Goal: Task Accomplishment & Management: Complete application form

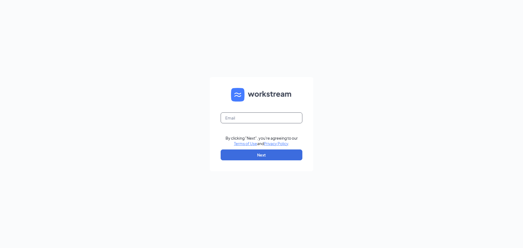
drag, startPoint x: 235, startPoint y: 123, endPoint x: 235, endPoint y: 120, distance: 3.5
click at [235, 122] on input "text" at bounding box center [262, 117] width 82 height 11
type input "kaitlyn@culvers.biz"
click at [221, 150] on button "Next" at bounding box center [262, 155] width 82 height 11
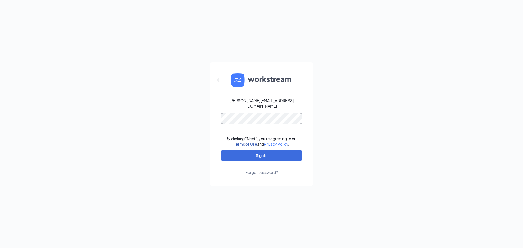
click at [233, 141] on form "kaitlyn@culvers.biz By clicking "Next", you're agreeing to our Terms of Use and…" at bounding box center [261, 124] width 103 height 124
click at [221, 150] on button "Sign In" at bounding box center [262, 155] width 82 height 11
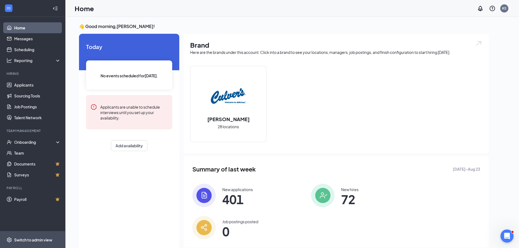
click at [35, 237] on div "Switch to admin view" at bounding box center [33, 239] width 38 height 5
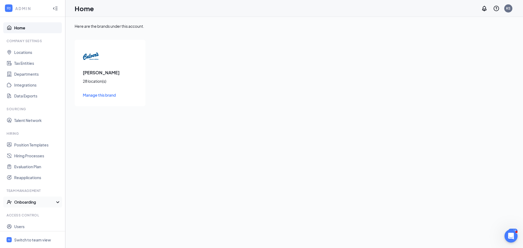
click at [34, 205] on div "Onboarding" at bounding box center [35, 201] width 42 height 5
click at [34, 211] on link "Onboarding Processes" at bounding box center [37, 213] width 47 height 11
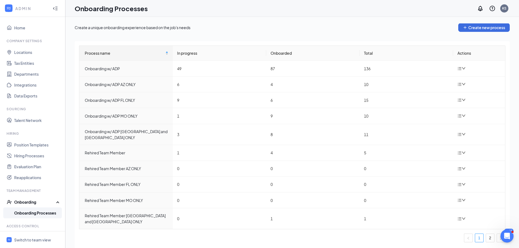
scroll to position [25, 0]
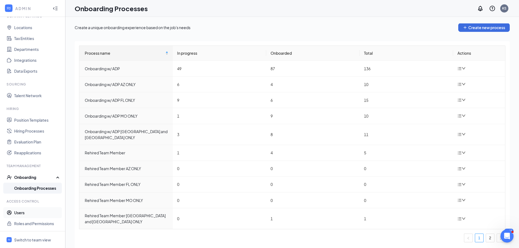
click at [26, 212] on link "Users" at bounding box center [37, 212] width 47 height 11
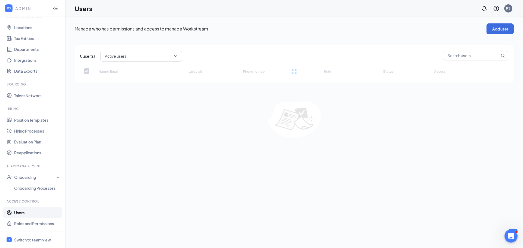
checkbox input "false"
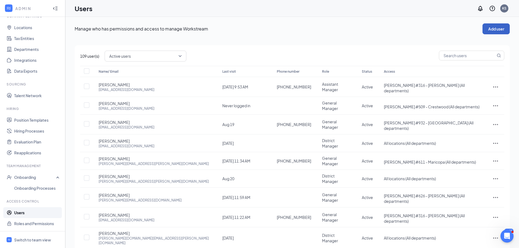
click at [496, 27] on button "Add user" at bounding box center [495, 28] width 27 height 11
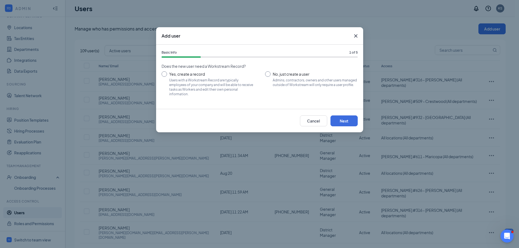
click at [218, 82] on input "Yes, create a record Users with a Workstream Record are typically employees of …" at bounding box center [208, 83] width 93 height 25
radio input "true"
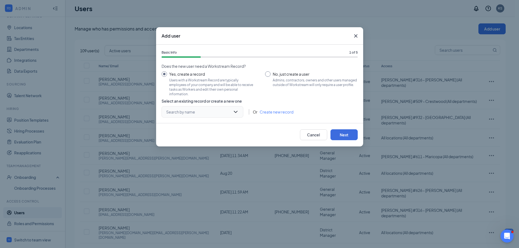
click at [232, 110] on input "search" at bounding box center [200, 111] width 71 height 11
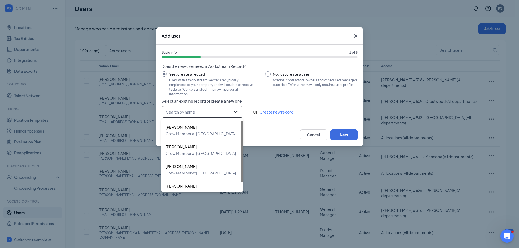
click at [298, 78] on input "No, just create a user Admins, contractors, owners and other users managed outs…" at bounding box center [311, 83] width 93 height 25
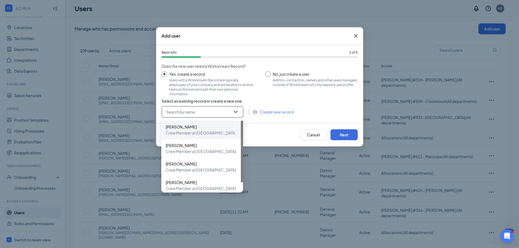
radio input "true"
radio input "false"
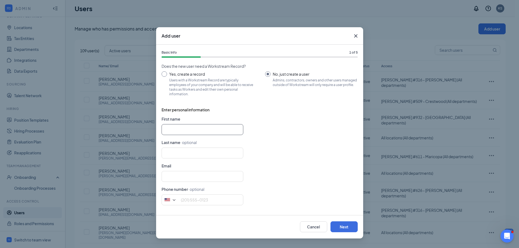
click at [180, 129] on input "text" at bounding box center [203, 129] width 82 height 11
type input "Mike"
type input "Ulery"
click at [186, 172] on input "text" at bounding box center [203, 176] width 82 height 11
paste input "mikeulery@culvers.biz"
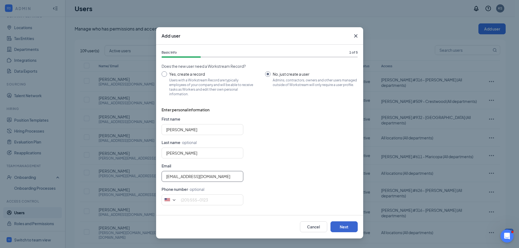
type input "mikeulery@culvers.biz"
click at [335, 225] on button "Next" at bounding box center [343, 226] width 27 height 11
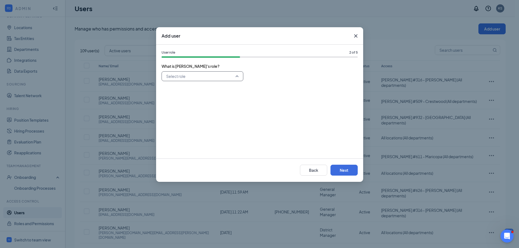
click at [223, 74] on input "search" at bounding box center [200, 76] width 71 height 9
click at [210, 117] on span "General Manager" at bounding box center [202, 115] width 73 height 6
click at [340, 172] on button "Next" at bounding box center [343, 170] width 27 height 11
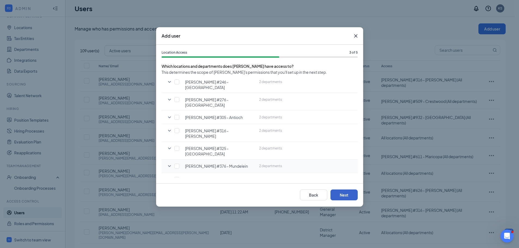
scroll to position [136, 0]
click at [180, 145] on div "[PERSON_NAME] #325 - [GEOGRAPHIC_DATA]" at bounding box center [216, 150] width 76 height 11
click at [175, 145] on input "checkbox" at bounding box center [176, 147] width 5 height 5
checkbox input "true"
click at [345, 198] on button "Next" at bounding box center [343, 195] width 27 height 11
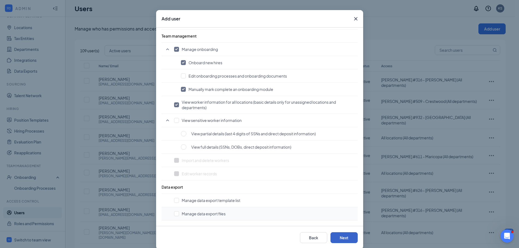
scroll to position [25, 0]
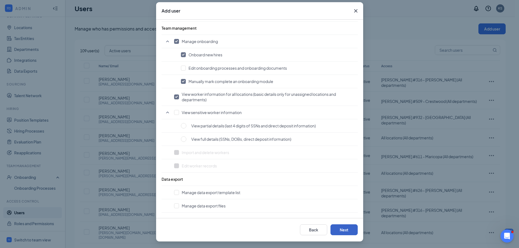
click at [330, 226] on button "Next" at bounding box center [343, 229] width 27 height 11
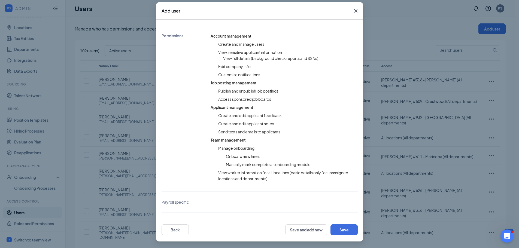
scroll to position [126, 0]
click at [348, 235] on button "Save" at bounding box center [343, 229] width 27 height 11
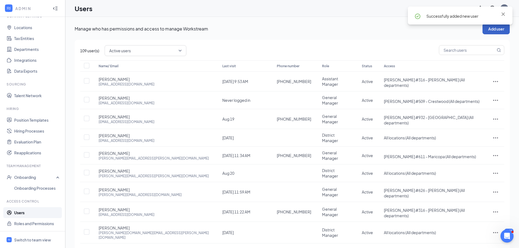
click at [497, 29] on button "Add user" at bounding box center [495, 28] width 27 height 11
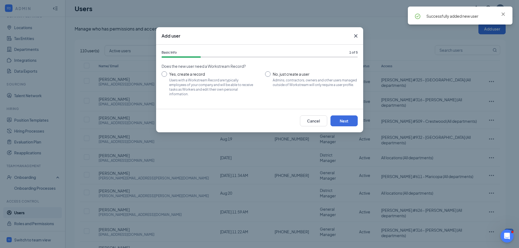
click at [197, 73] on input "Yes, create a record Users with a Workstream Record are typically employees of …" at bounding box center [208, 83] width 93 height 25
radio input "true"
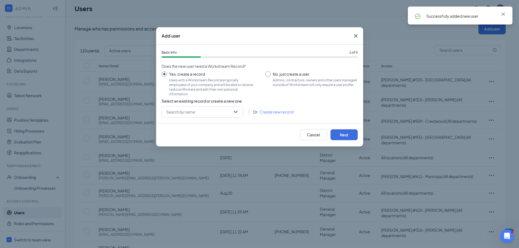
click at [279, 81] on input "No, just create a user Admins, contractors, owners and other users managed outs…" at bounding box center [311, 83] width 93 height 25
radio input "true"
radio input "false"
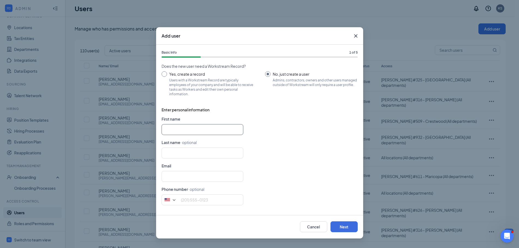
click at [182, 132] on input "text" at bounding box center [203, 129] width 82 height 11
type input "Courtney"
type input "McGill"
click at [174, 180] on input "text" at bounding box center [203, 176] width 82 height 11
click at [220, 173] on input "text" at bounding box center [203, 176] width 82 height 11
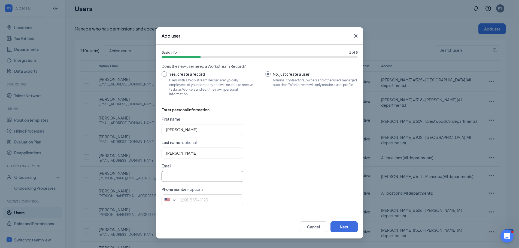
paste input "Culvers325courtneymcgill@gmail.com"
type input "Culvers325courtneymcgill@gmail.com"
click at [335, 224] on button "Next" at bounding box center [343, 226] width 27 height 11
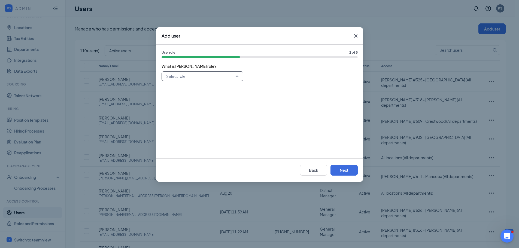
click at [191, 79] on input "search" at bounding box center [200, 76] width 71 height 9
click at [185, 113] on span "General Manager" at bounding box center [181, 115] width 31 height 6
click at [340, 165] on div "Back Next" at bounding box center [259, 170] width 207 height 23
click at [340, 169] on button "Next" at bounding box center [343, 170] width 27 height 11
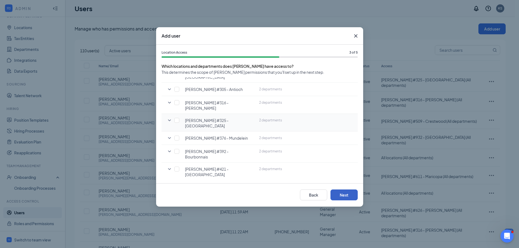
scroll to position [163, 0]
click at [175, 118] on input "checkbox" at bounding box center [176, 120] width 5 height 5
checkbox input "true"
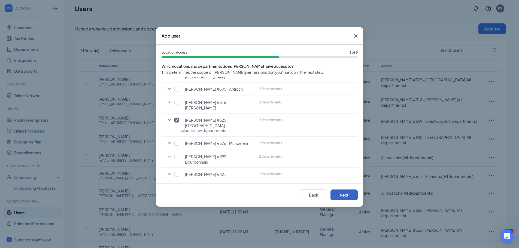
click at [337, 195] on button "Next" at bounding box center [343, 195] width 27 height 11
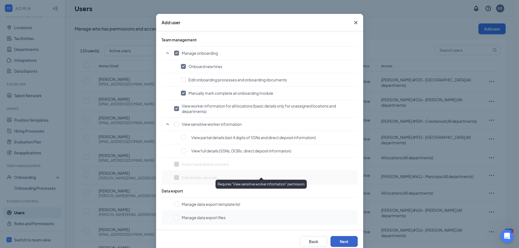
scroll to position [25, 0]
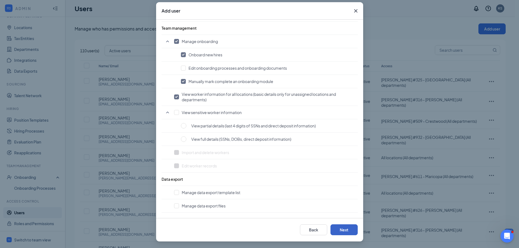
click at [337, 225] on button "Next" at bounding box center [343, 229] width 27 height 11
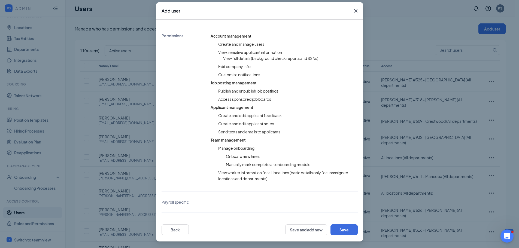
scroll to position [126, 0]
click at [341, 233] on button "Save" at bounding box center [343, 229] width 27 height 11
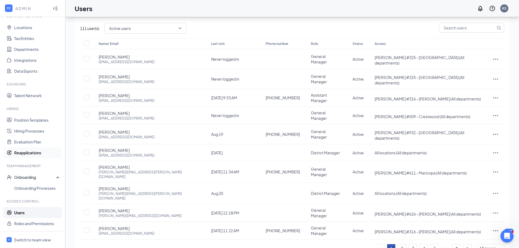
scroll to position [0, 0]
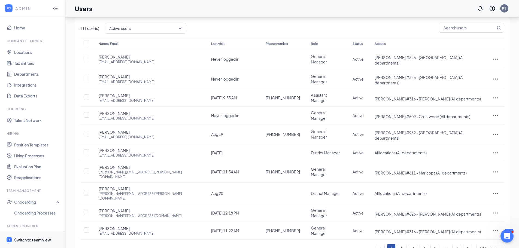
click at [32, 246] on span "Switch to team view" at bounding box center [37, 240] width 47 height 17
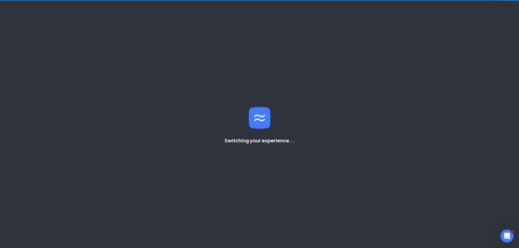
scroll to position [11, 0]
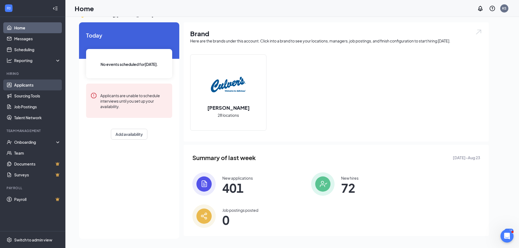
click at [24, 84] on link "Applicants" at bounding box center [37, 85] width 47 height 11
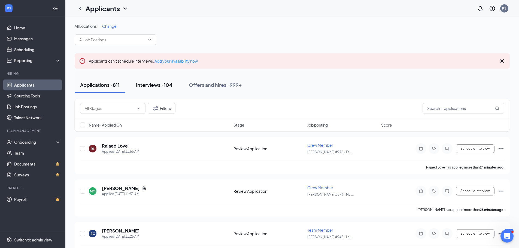
click at [141, 87] on div "Interviews · 104" at bounding box center [154, 84] width 36 height 7
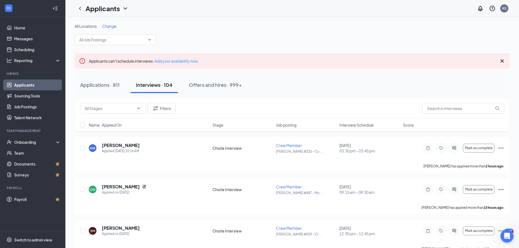
click at [105, 26] on span "Change" at bounding box center [109, 26] width 14 height 5
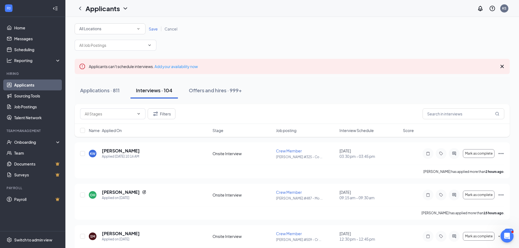
click at [106, 78] on div "Applications · 811 Interviews · 104 Offers and hires · 999+" at bounding box center [292, 90] width 435 height 27
click at [106, 93] on div "Applications · 811" at bounding box center [99, 90] width 39 height 7
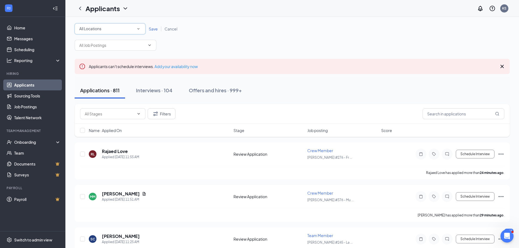
click at [130, 30] on div "All Locations" at bounding box center [110, 29] width 62 height 7
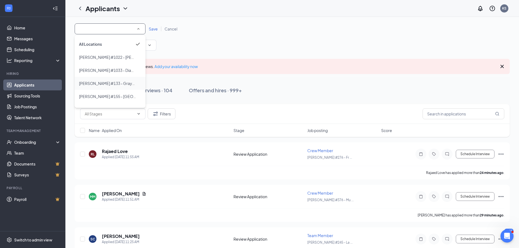
scroll to position [27, 0]
click at [109, 95] on span "Culver's #245 - Lansing" at bounding box center [108, 95] width 58 height 5
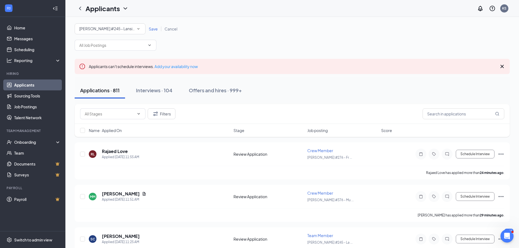
click at [150, 28] on span "Save" at bounding box center [153, 28] width 9 height 5
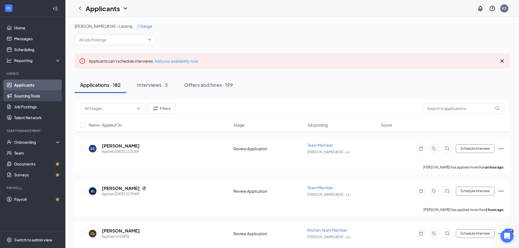
click at [22, 98] on link "Sourcing Tools" at bounding box center [37, 95] width 47 height 11
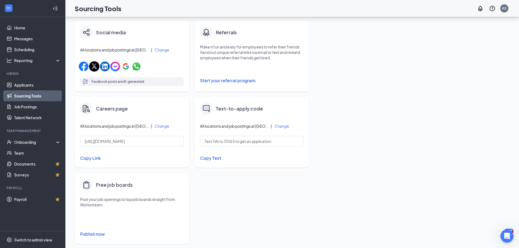
scroll to position [177, 0]
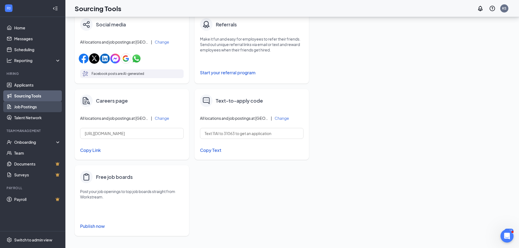
click at [36, 110] on link "Job Postings" at bounding box center [37, 106] width 47 height 11
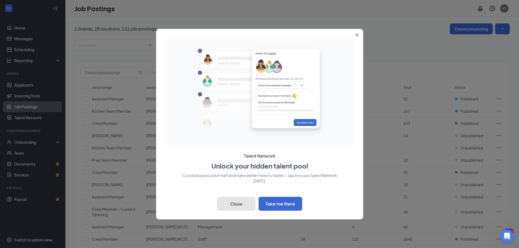
click at [237, 205] on button "Close" at bounding box center [236, 204] width 38 height 14
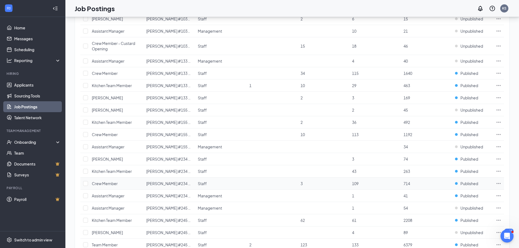
scroll to position [218, 0]
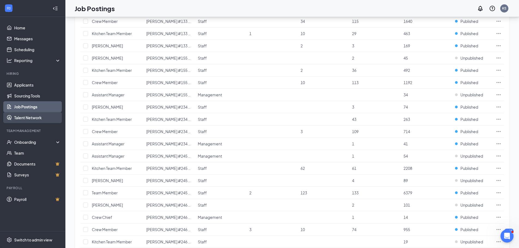
click at [44, 118] on link "Talent Network" at bounding box center [37, 117] width 47 height 11
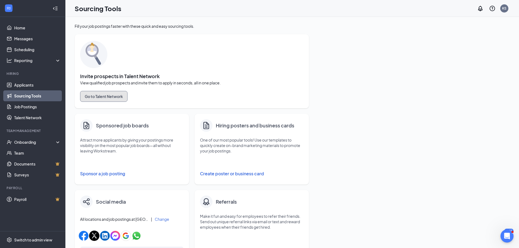
click at [104, 95] on button "Go to Talent Network" at bounding box center [103, 96] width 47 height 11
click at [21, 245] on span "Switch to admin view" at bounding box center [37, 240] width 47 height 17
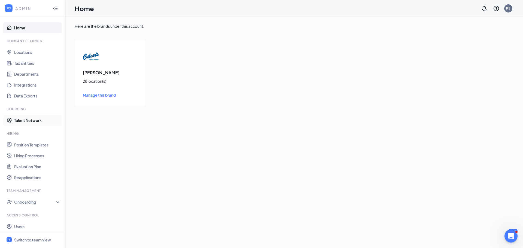
click at [25, 122] on link "Talent Network" at bounding box center [37, 120] width 47 height 11
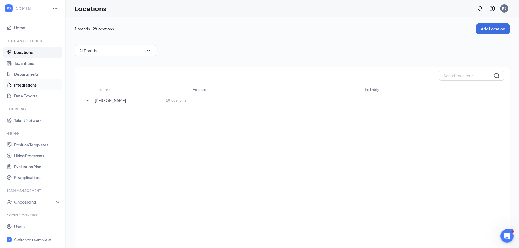
click at [31, 88] on link "Integrations" at bounding box center [37, 85] width 47 height 11
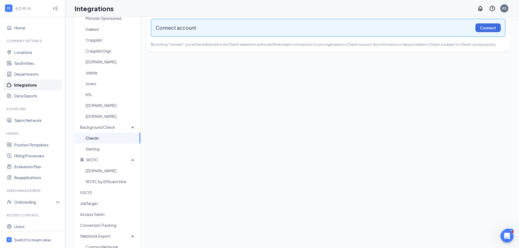
scroll to position [0, 0]
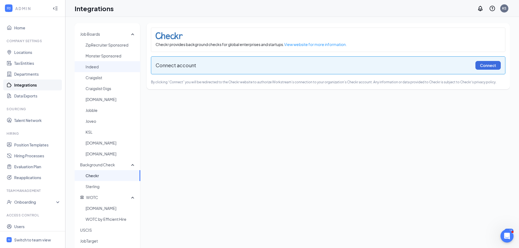
click at [90, 70] on span "Indeed" at bounding box center [111, 66] width 50 height 11
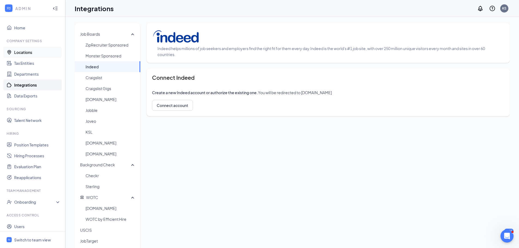
click at [25, 51] on link "Locations" at bounding box center [37, 52] width 47 height 11
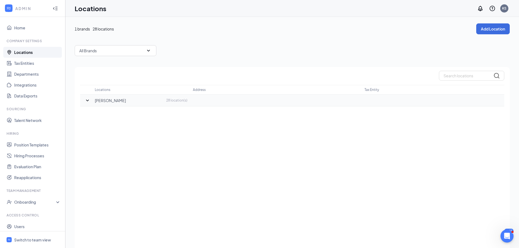
click at [111, 101] on div "Culver's 28 location(s)" at bounding box center [141, 100] width 93 height 5
click at [86, 101] on icon "SmallChevronDown" at bounding box center [87, 100] width 7 height 7
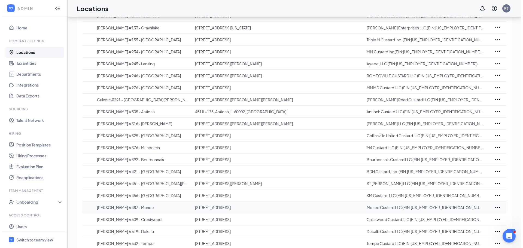
scroll to position [109, 0]
click at [231, 182] on p "4068 E Main St, St. Charles, IL 60174, USA" at bounding box center [276, 183] width 166 height 5
click at [491, 181] on div at bounding box center [495, 183] width 17 height 7
click at [494, 183] on icon "Ellipses" at bounding box center [495, 183] width 7 height 7
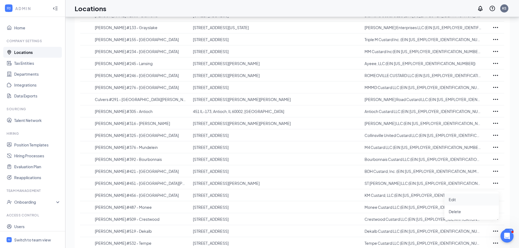
click at [474, 200] on p "Edit" at bounding box center [472, 199] width 46 height 5
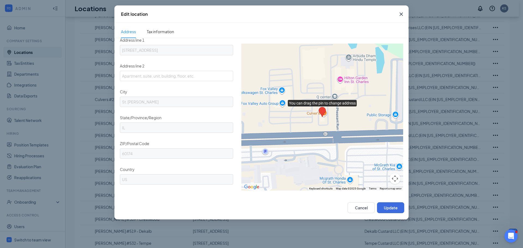
scroll to position [111, 0]
click at [160, 35] on span "Tax information" at bounding box center [160, 31] width 27 height 13
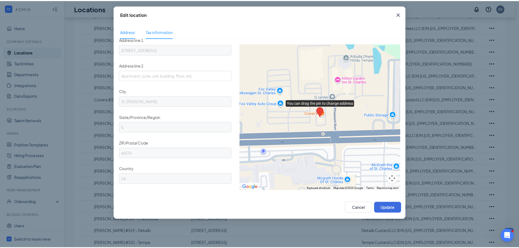
scroll to position [0, 0]
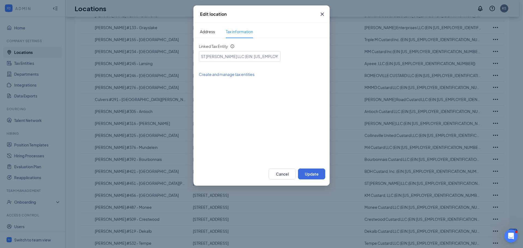
click at [326, 11] on span "Close" at bounding box center [322, 14] width 15 height 15
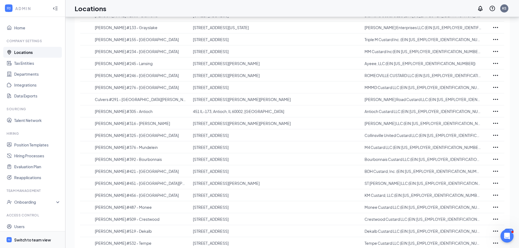
click at [16, 239] on div "Switch to team view" at bounding box center [32, 239] width 37 height 5
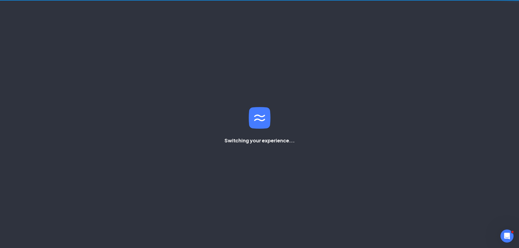
scroll to position [11, 0]
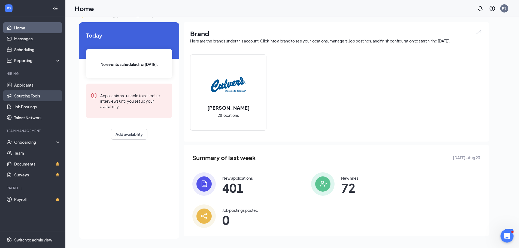
click at [26, 95] on link "Sourcing Tools" at bounding box center [37, 95] width 47 height 11
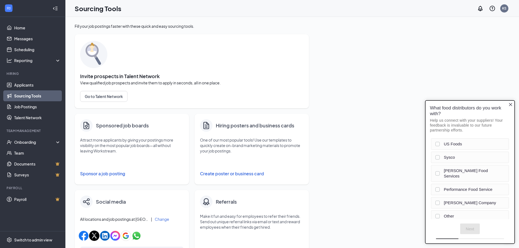
click at [509, 104] on icon "Close button" at bounding box center [510, 104] width 3 height 3
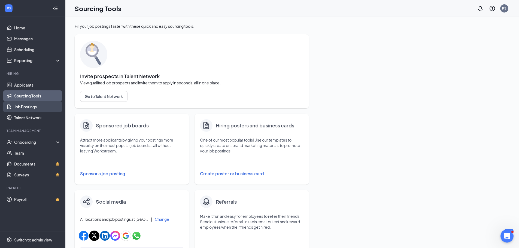
click at [20, 108] on link "Job Postings" at bounding box center [37, 106] width 47 height 11
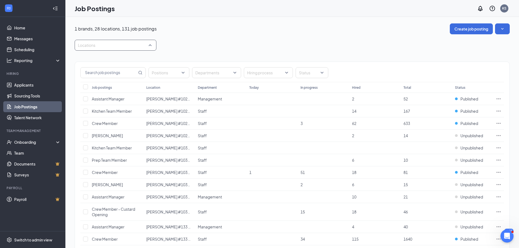
click at [107, 44] on div at bounding box center [113, 45] width 74 height 9
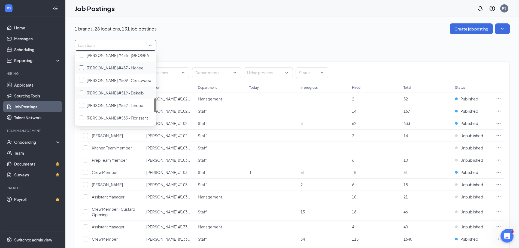
scroll to position [163, 0]
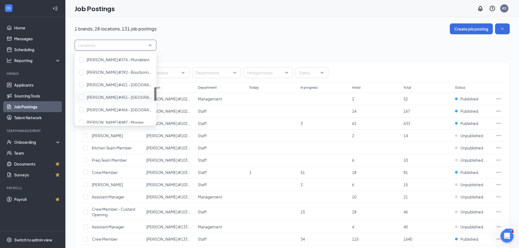
click at [96, 92] on div "[PERSON_NAME] #451 - [GEOGRAPHIC_DATA][PERSON_NAME]" at bounding box center [116, 97] width 82 height 13
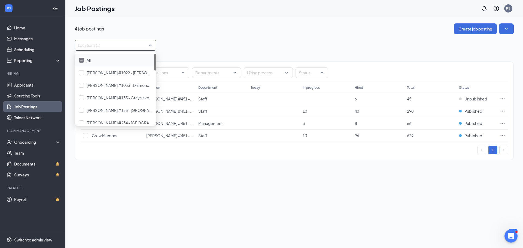
click at [174, 45] on div "Locations (1)" at bounding box center [294, 45] width 439 height 11
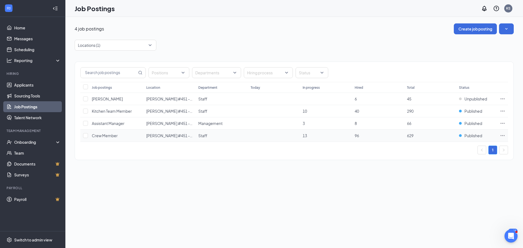
click at [110, 132] on td "Crew Member" at bounding box center [116, 136] width 54 height 12
click at [501, 135] on icon "Ellipses" at bounding box center [502, 135] width 5 height 5
click at [486, 162] on span "View sourcing tools Get more applicants with these quick and easy sourcing tool…" at bounding box center [464, 164] width 73 height 16
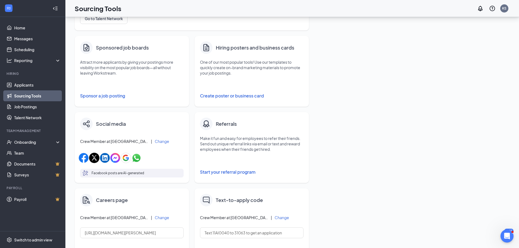
scroll to position [163, 0]
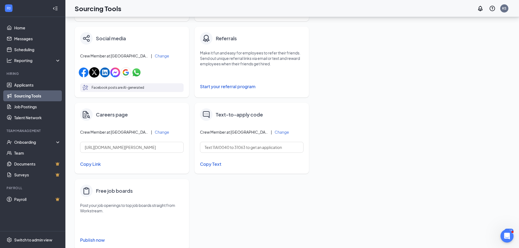
click at [20, 93] on link "Sourcing Tools" at bounding box center [37, 95] width 47 height 11
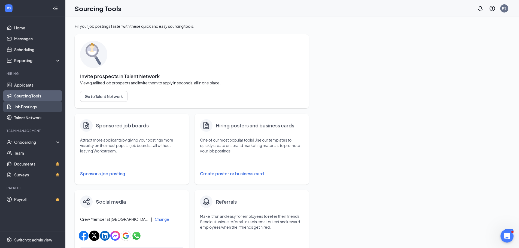
click at [19, 103] on link "Job Postings" at bounding box center [37, 106] width 47 height 11
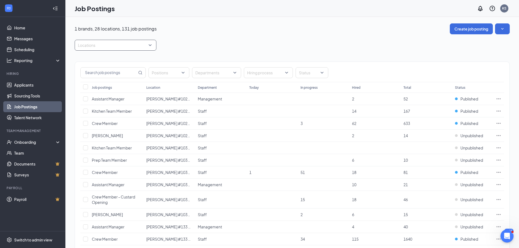
click at [111, 47] on div at bounding box center [113, 45] width 74 height 9
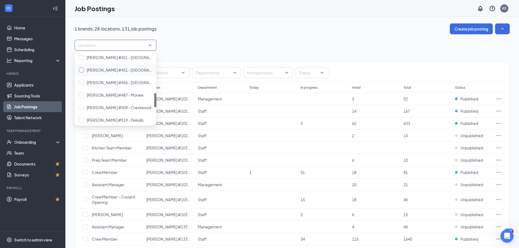
click at [94, 70] on span "Culver's #451 - St Charles" at bounding box center [144, 70] width 115 height 5
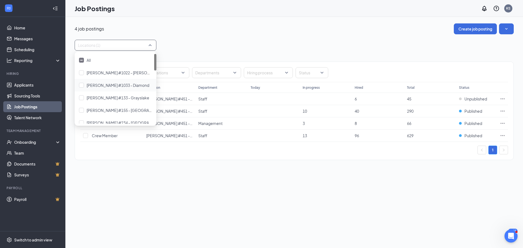
drag, startPoint x: 352, startPoint y: 231, endPoint x: 347, endPoint y: 210, distance: 21.2
click at [352, 230] on div "4 job postings Create job posting Locations (1) Positions Departments Hiring pr…" at bounding box center [294, 132] width 458 height 231
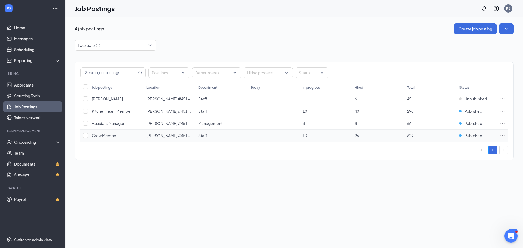
click at [505, 135] on icon "Ellipses" at bounding box center [502, 135] width 5 height 5
click at [444, 150] on li "Edit job posting" at bounding box center [465, 147] width 82 height 13
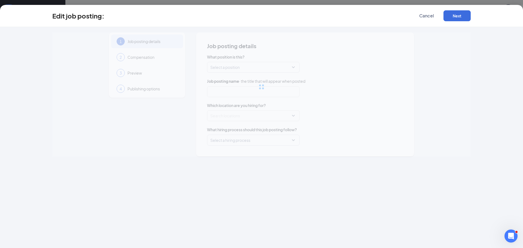
type input "Crew Member"
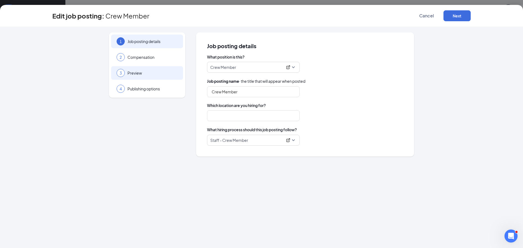
type input "Culver's #451 - St Charles"
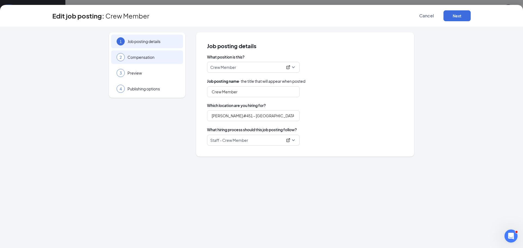
click at [129, 61] on div "2 Compensation" at bounding box center [147, 57] width 72 height 14
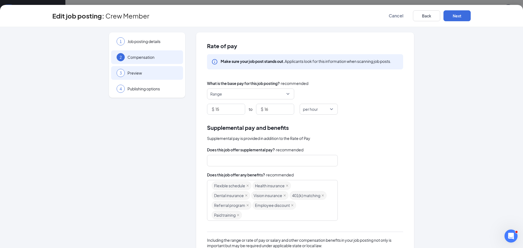
click at [133, 74] on span "Preview" at bounding box center [152, 72] width 50 height 5
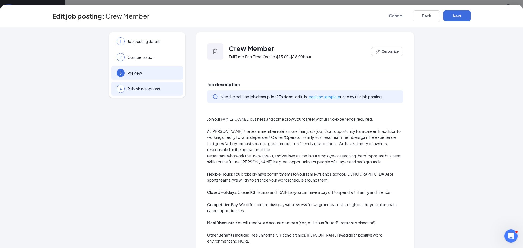
click at [135, 92] on div "4 Publishing options" at bounding box center [147, 89] width 72 height 14
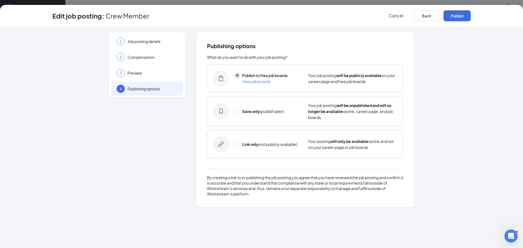
click at [262, 83] on span "View job boards" at bounding box center [256, 81] width 28 height 5
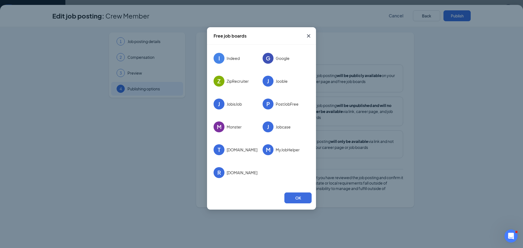
click at [222, 60] on div at bounding box center [219, 58] width 11 height 11
click at [230, 56] on span "Indeed" at bounding box center [233, 58] width 13 height 5
click at [310, 37] on icon "Cross" at bounding box center [308, 35] width 3 height 3
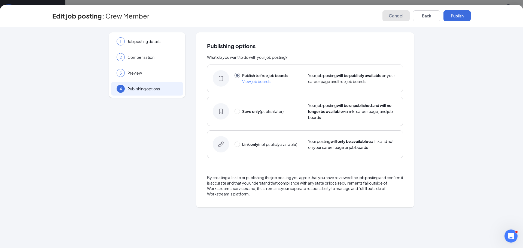
click at [394, 19] on button "Cancel" at bounding box center [395, 15] width 27 height 11
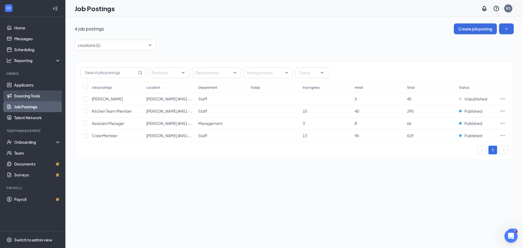
click at [17, 97] on link "Sourcing Tools" at bounding box center [37, 95] width 47 height 11
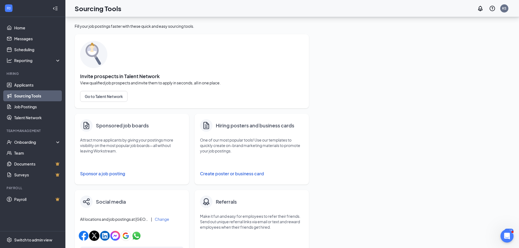
scroll to position [177, 0]
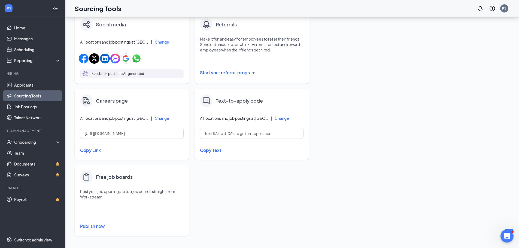
click at [97, 230] on button "Publish now" at bounding box center [131, 226] width 103 height 9
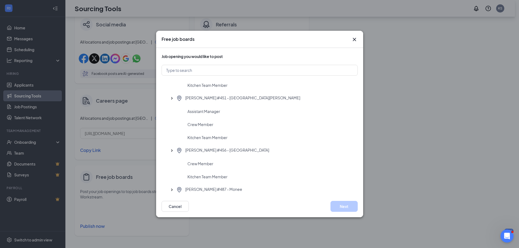
scroll to position [735, 0]
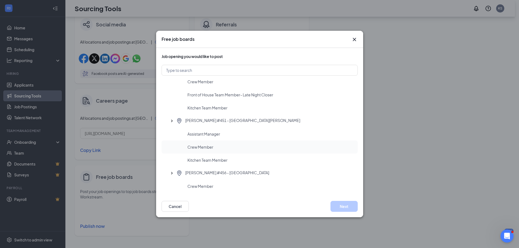
click at [189, 153] on div "Crew Member" at bounding box center [260, 147] width 196 height 13
click at [343, 204] on button "Next" at bounding box center [343, 206] width 27 height 11
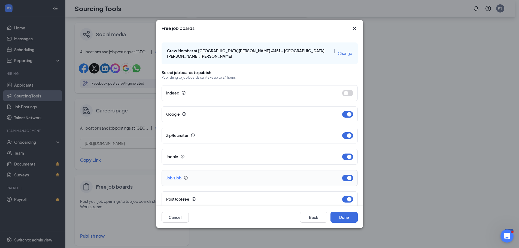
scroll to position [14, 0]
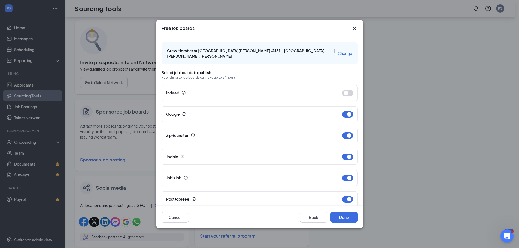
click at [338, 51] on span "Change" at bounding box center [345, 53] width 14 height 5
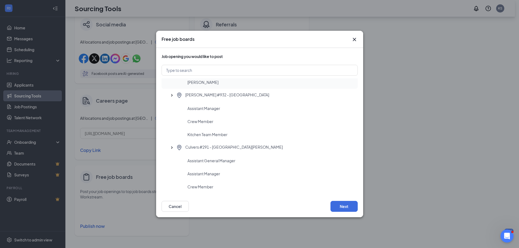
scroll to position [1232, 0]
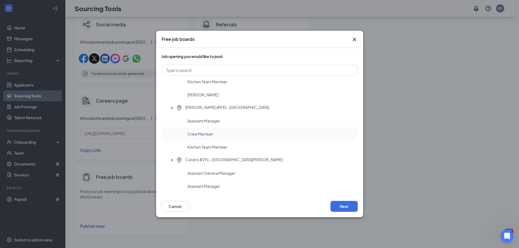
click at [212, 135] on span "Crew Member" at bounding box center [200, 133] width 26 height 5
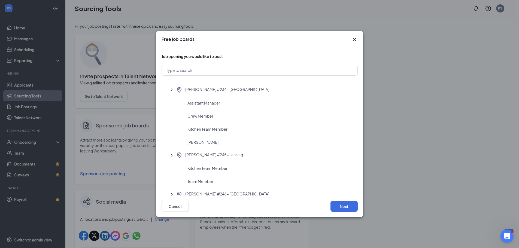
scroll to position [218, 0]
click at [304, 75] on input "text" at bounding box center [260, 70] width 196 height 11
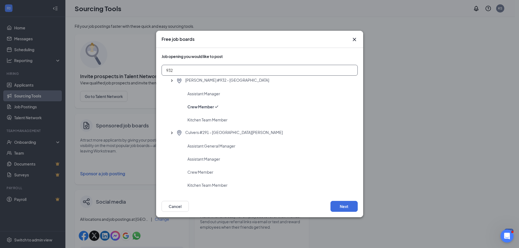
scroll to position [0, 0]
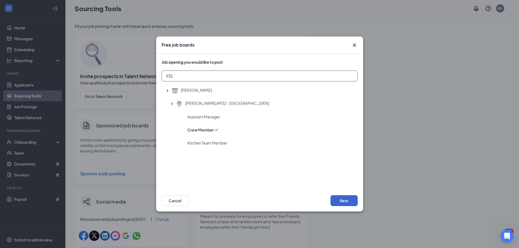
type input "932"
click at [349, 201] on button "Next" at bounding box center [343, 200] width 27 height 11
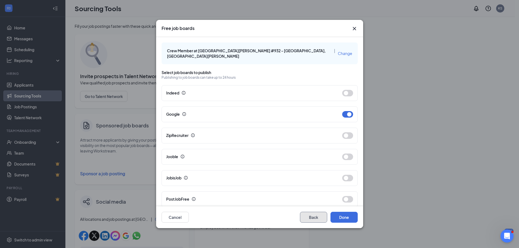
click at [308, 218] on button "Back" at bounding box center [313, 217] width 27 height 11
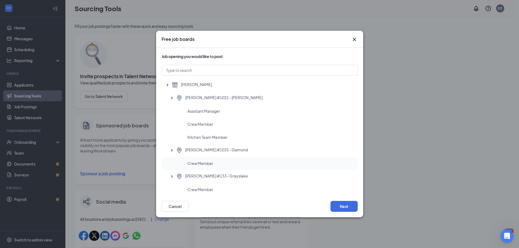
scroll to position [218, 0]
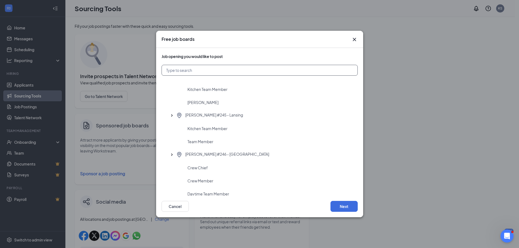
click at [251, 74] on input "text" at bounding box center [260, 70] width 196 height 11
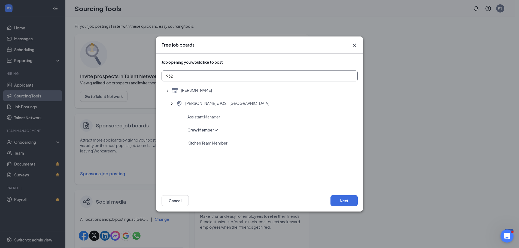
type input "932"
click at [190, 95] on div "Culver's" at bounding box center [260, 90] width 196 height 13
click at [210, 114] on div "Assistant Manager" at bounding box center [260, 116] width 196 height 13
click at [339, 202] on button "Next" at bounding box center [343, 200] width 27 height 11
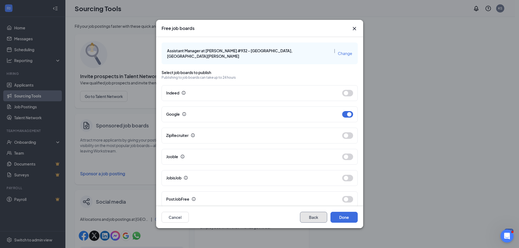
click at [307, 218] on button "Back" at bounding box center [313, 217] width 27 height 11
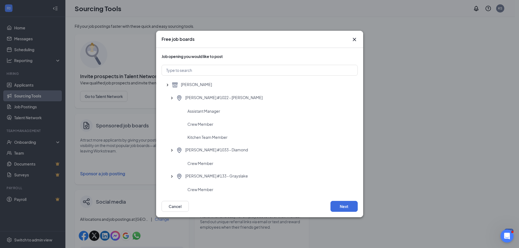
click at [354, 41] on icon "Cross" at bounding box center [354, 39] width 7 height 7
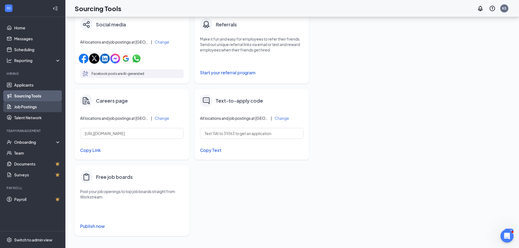
click at [14, 111] on link "Job Postings" at bounding box center [37, 106] width 47 height 11
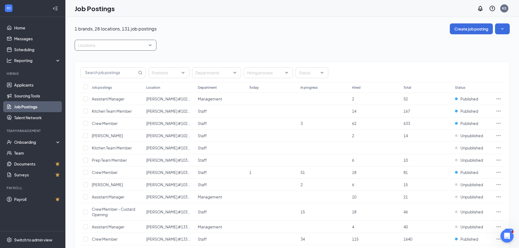
click at [133, 43] on div at bounding box center [113, 45] width 74 height 9
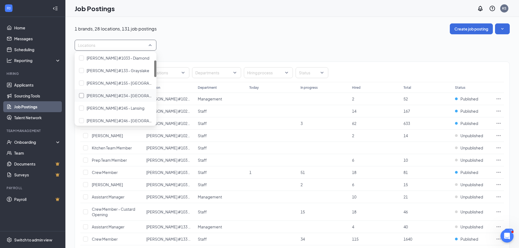
scroll to position [191, 0]
click at [106, 74] on div "Culver's #451 - St Charles" at bounding box center [116, 70] width 82 height 13
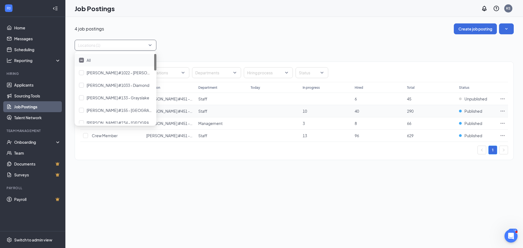
click at [504, 109] on icon "Ellipses" at bounding box center [502, 110] width 5 height 5
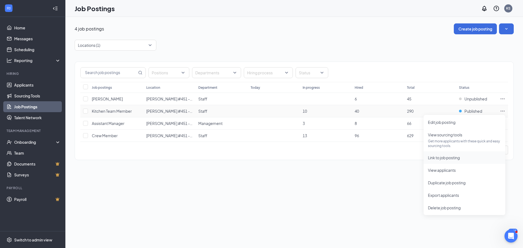
click at [451, 158] on span "Link to job posting" at bounding box center [444, 157] width 32 height 5
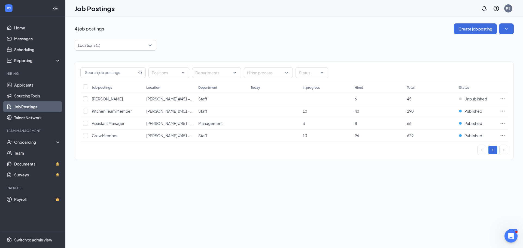
click at [14, 106] on link "Job Postings" at bounding box center [37, 106] width 47 height 11
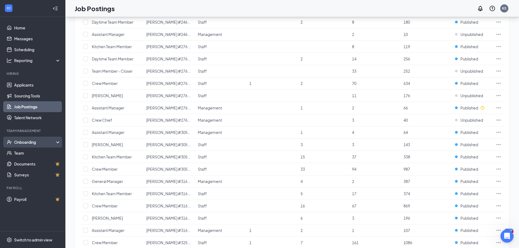
scroll to position [493, 0]
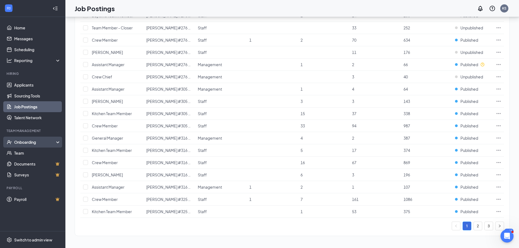
click at [14, 147] on div "Onboarding" at bounding box center [32, 142] width 65 height 11
click at [15, 147] on div "Onboarding" at bounding box center [32, 142] width 65 height 11
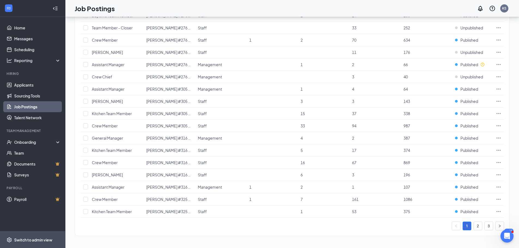
click at [33, 239] on div "Switch to admin view" at bounding box center [33, 239] width 38 height 5
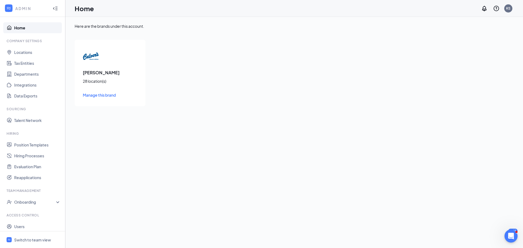
scroll to position [14, 0]
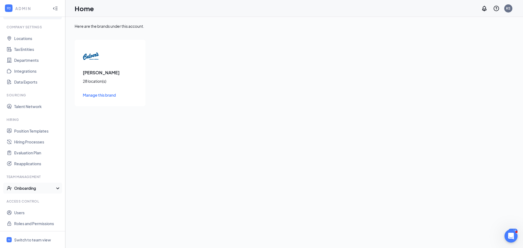
click at [33, 187] on div "Onboarding" at bounding box center [35, 187] width 42 height 5
click at [33, 186] on div "Onboarding" at bounding box center [35, 187] width 42 height 5
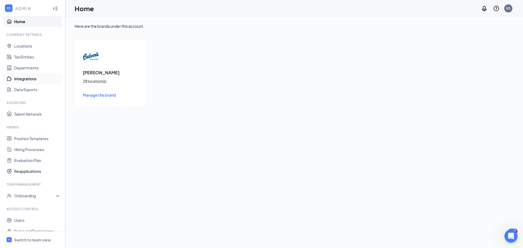
scroll to position [0, 0]
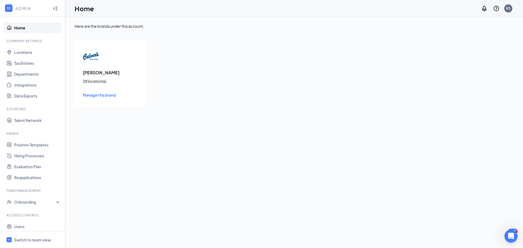
drag, startPoint x: 0, startPoint y: 148, endPoint x: 246, endPoint y: 186, distance: 249.2
click at [246, 186] on div "Here are the brands under this account. Culver's 28 location(s) Manage this bra…" at bounding box center [294, 132] width 458 height 231
click at [24, 121] on link "Talent Network" at bounding box center [37, 120] width 47 height 11
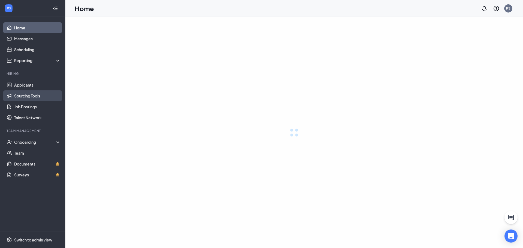
click at [14, 92] on link "Sourcing Tools" at bounding box center [37, 95] width 47 height 11
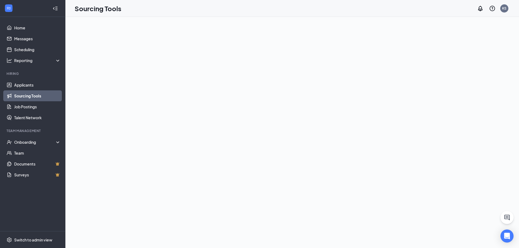
click at [15, 96] on link "Sourcing Tools" at bounding box center [37, 95] width 47 height 11
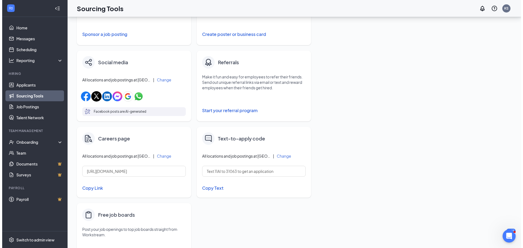
scroll to position [109, 0]
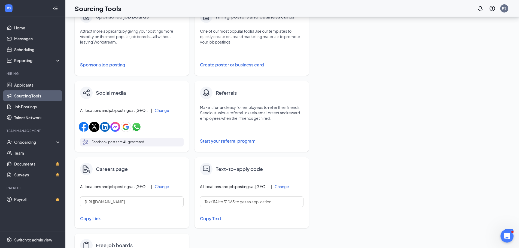
click at [166, 109] on button "Change" at bounding box center [162, 110] width 14 height 4
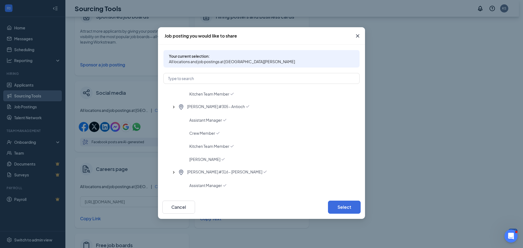
scroll to position [490, 0]
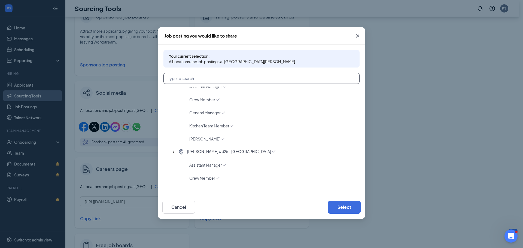
click at [178, 82] on input "text" at bounding box center [261, 78] width 196 height 11
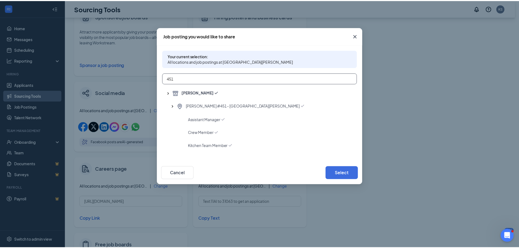
scroll to position [0, 0]
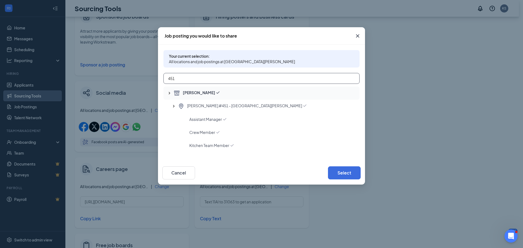
type input "451"
click at [174, 92] on icon "Shop" at bounding box center [176, 93] width 7 height 7
click at [215, 91] on icon "Checkmark" at bounding box center [217, 92] width 5 height 5
click at [188, 106] on span "[PERSON_NAME] #451 - [GEOGRAPHIC_DATA][PERSON_NAME]" at bounding box center [244, 106] width 115 height 7
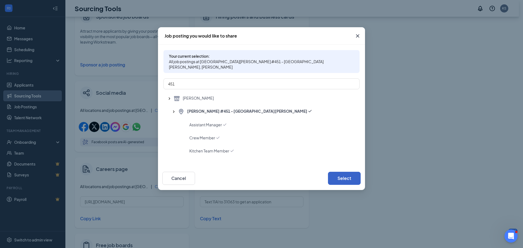
drag, startPoint x: 350, startPoint y: 171, endPoint x: 347, endPoint y: 170, distance: 2.8
click at [349, 172] on button "Select" at bounding box center [344, 178] width 33 height 13
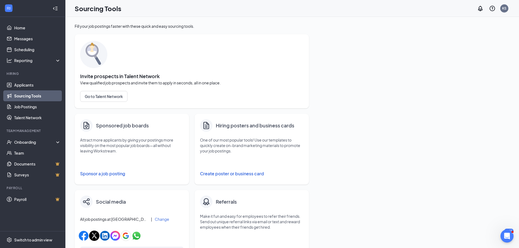
click at [386, 163] on div "Fill your job postings faster with these quick and easy sourcing tools. Invite …" at bounding box center [292, 220] width 435 height 395
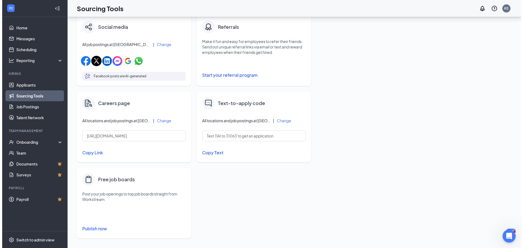
scroll to position [177, 0]
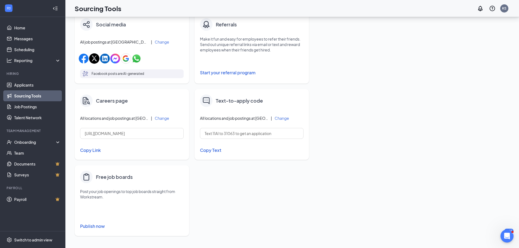
click at [86, 226] on button "Publish now" at bounding box center [131, 226] width 103 height 9
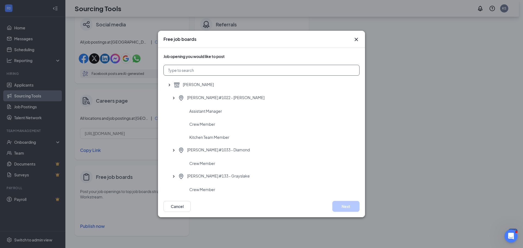
click at [200, 69] on input "text" at bounding box center [261, 70] width 196 height 11
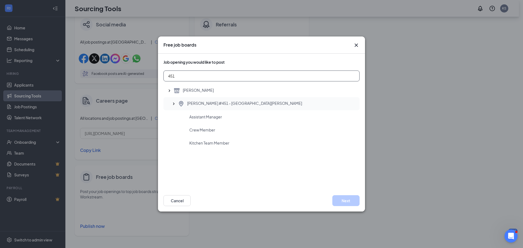
type input "451"
click at [208, 101] on span "[PERSON_NAME] #451 - [GEOGRAPHIC_DATA][PERSON_NAME]" at bounding box center [244, 104] width 115 height 7
click at [223, 108] on div "[PERSON_NAME] #451 - [GEOGRAPHIC_DATA][PERSON_NAME]" at bounding box center [261, 103] width 196 height 13
click at [234, 129] on div "Crew Member" at bounding box center [272, 129] width 166 height 5
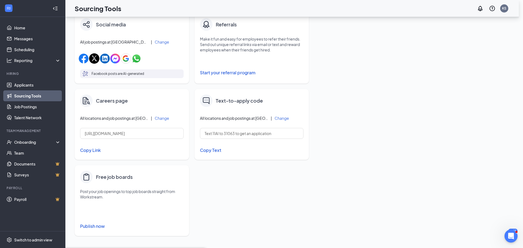
scroll to position [0, 0]
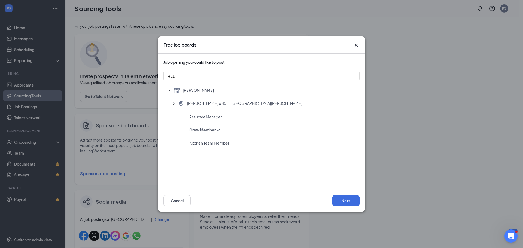
click at [330, 197] on div "Next Cancel" at bounding box center [261, 200] width 196 height 11
click at [336, 198] on button "Next" at bounding box center [345, 200] width 27 height 11
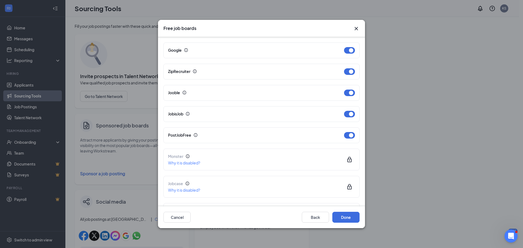
scroll to position [120, 0]
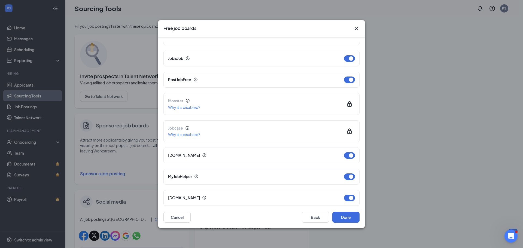
click at [316, 212] on div "Back Done Cancel" at bounding box center [261, 217] width 207 height 22
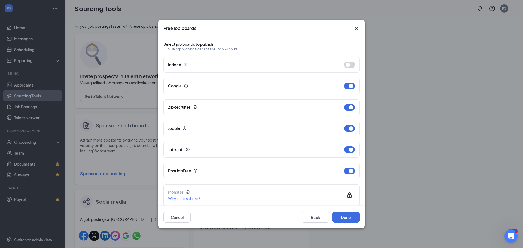
scroll to position [0, 0]
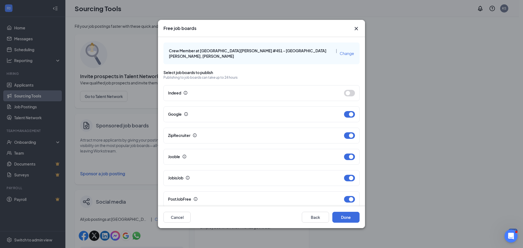
click at [340, 51] on span "Change" at bounding box center [347, 53] width 14 height 5
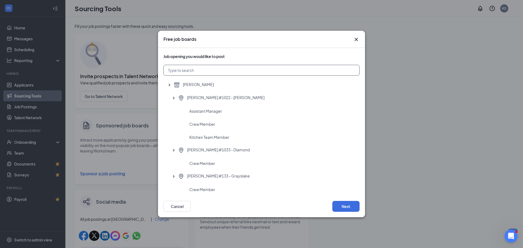
click at [239, 72] on input "text" at bounding box center [261, 70] width 196 height 11
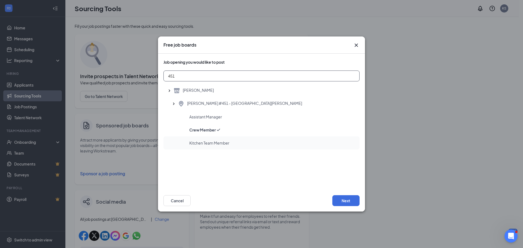
type input "451"
click at [199, 141] on span "Kitchen Team Member" at bounding box center [209, 142] width 40 height 5
click at [340, 199] on button "Next" at bounding box center [345, 200] width 27 height 11
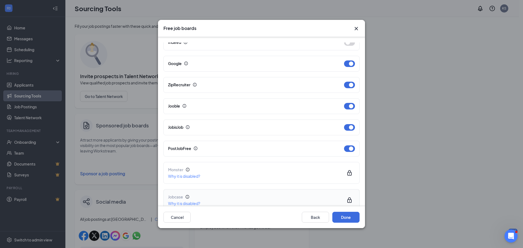
scroll to position [120, 0]
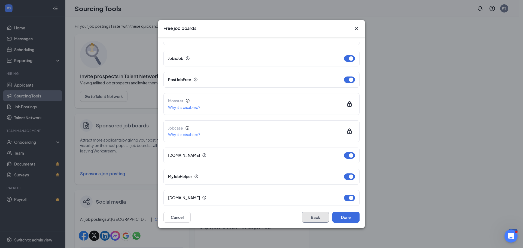
click at [305, 217] on button "Back" at bounding box center [315, 217] width 27 height 11
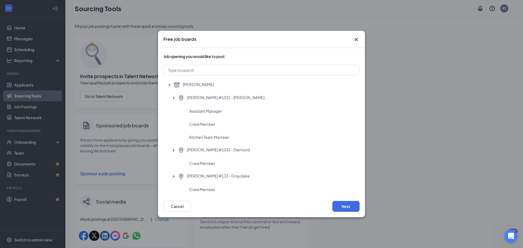
scroll to position [0, 0]
click at [196, 75] on input "text" at bounding box center [261, 70] width 196 height 11
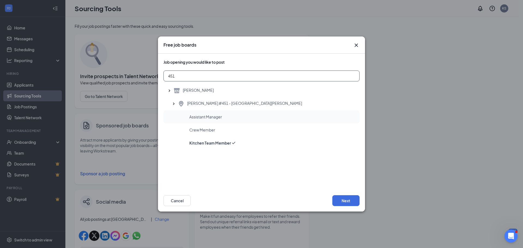
type input "451"
click at [212, 121] on div "Assistant Manager" at bounding box center [261, 116] width 196 height 13
drag, startPoint x: 355, startPoint y: 210, endPoint x: 333, endPoint y: 196, distance: 26.0
click at [345, 202] on div "Next Cancel" at bounding box center [261, 201] width 207 height 22
click at [333, 196] on button "Next" at bounding box center [345, 200] width 27 height 11
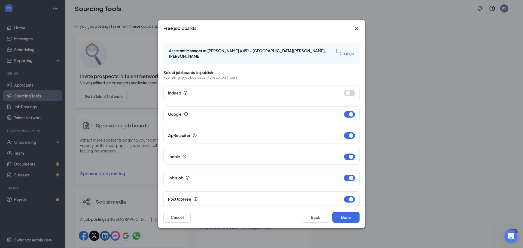
click at [353, 32] on icon "Cross" at bounding box center [356, 28] width 7 height 7
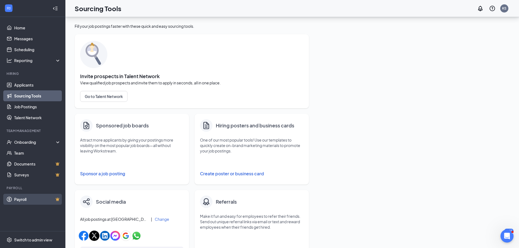
scroll to position [177, 0]
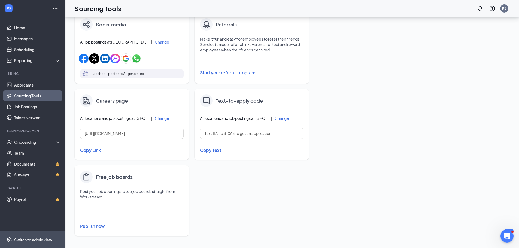
drag, startPoint x: 31, startPoint y: 231, endPoint x: 31, endPoint y: 239, distance: 8.7
click at [31, 237] on div "Home Messages Scheduling Reporting Hiring Applicants Sourcing Tools Job Posting…" at bounding box center [32, 132] width 65 height 231
click at [31, 240] on div "Switch to admin view" at bounding box center [33, 239] width 38 height 5
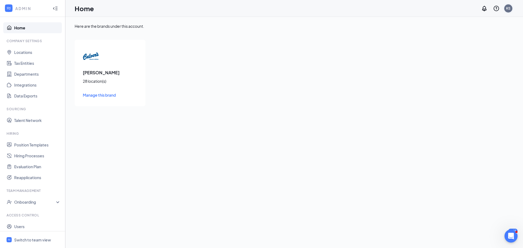
click at [511, 10] on div "KS" at bounding box center [508, 8] width 8 height 8
click at [508, 11] on div "KS" at bounding box center [508, 8] width 8 height 8
click at [465, 85] on li "Log out" at bounding box center [480, 88] width 65 height 11
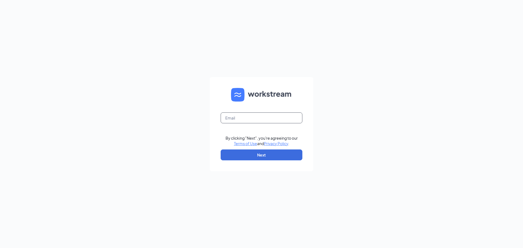
click at [257, 117] on input "text" at bounding box center [262, 117] width 82 height 11
type input "[PERSON_NAME][EMAIL_ADDRESS][DOMAIN_NAME]"
click at [273, 154] on button "Next" at bounding box center [262, 155] width 82 height 11
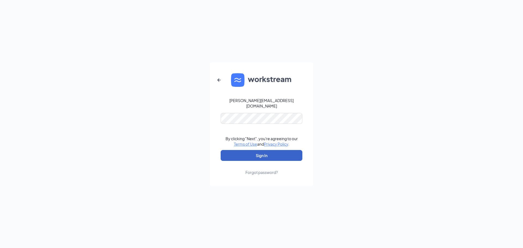
click at [229, 151] on button "Sign In" at bounding box center [262, 155] width 82 height 11
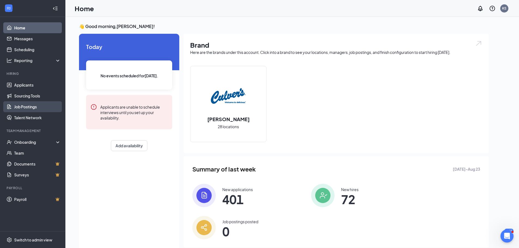
click at [36, 105] on link "Job Postings" at bounding box center [37, 106] width 47 height 11
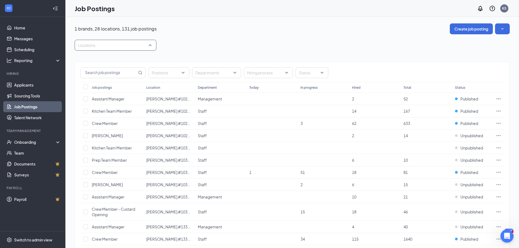
click at [99, 44] on div at bounding box center [113, 45] width 74 height 9
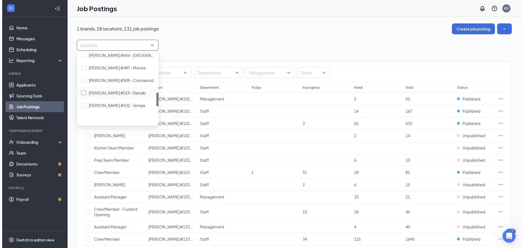
scroll to position [191, 0]
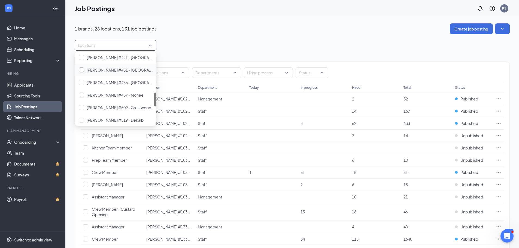
click at [103, 72] on span "[PERSON_NAME] #451 - [GEOGRAPHIC_DATA][PERSON_NAME]" at bounding box center [144, 70] width 115 height 5
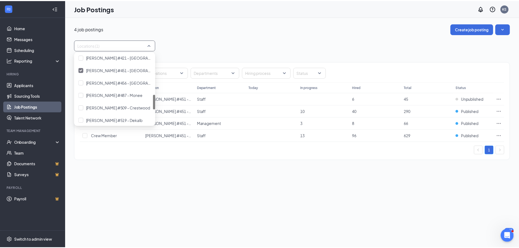
scroll to position [191, 0]
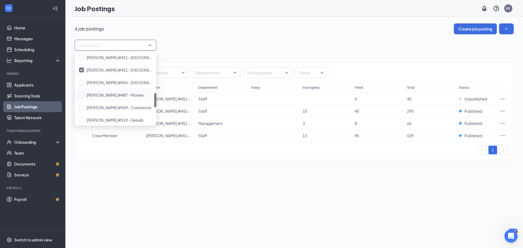
drag, startPoint x: 236, startPoint y: 39, endPoint x: 236, endPoint y: 41, distance: 2.8
click at [236, 41] on div "4 job postings Create job posting Locations (1) Positions Departments Hiring pr…" at bounding box center [294, 94] width 439 height 142
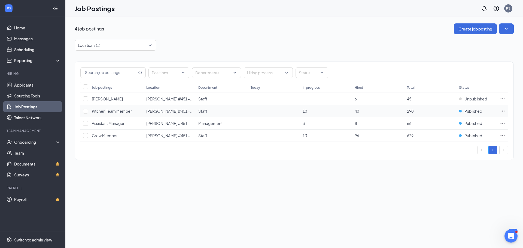
click at [503, 108] on td at bounding box center [502, 111] width 11 height 12
click at [503, 112] on icon "Ellipses" at bounding box center [502, 110] width 5 height 5
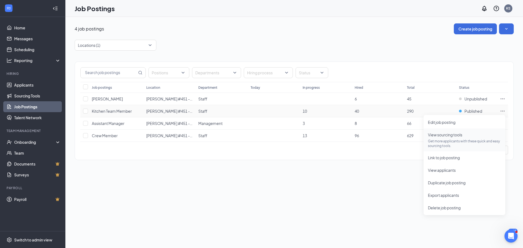
click at [440, 140] on p "Get more applicants with these quick and easy sourcing tools." at bounding box center [464, 143] width 73 height 9
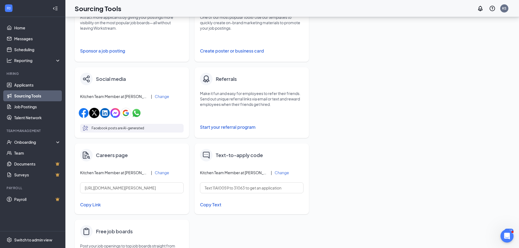
scroll to position [177, 0]
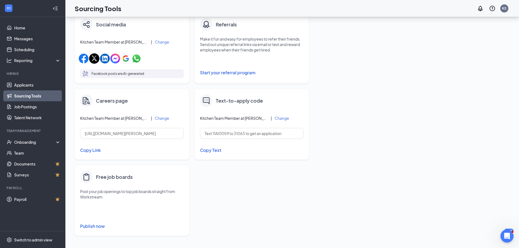
click at [88, 223] on button "Publish now" at bounding box center [131, 226] width 103 height 9
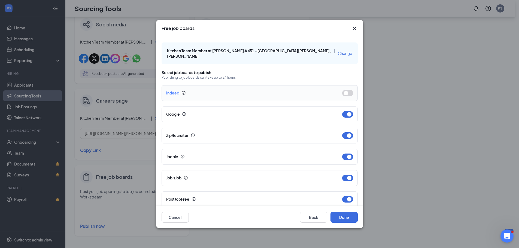
drag, startPoint x: 350, startPoint y: 83, endPoint x: 349, endPoint y: 87, distance: 4.0
click at [351, 85] on div "Indeed" at bounding box center [260, 93] width 196 height 16
click at [347, 90] on button "button" at bounding box center [347, 93] width 11 height 7
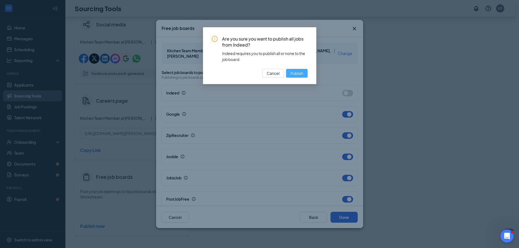
click at [305, 71] on button "Publish" at bounding box center [297, 73] width 22 height 9
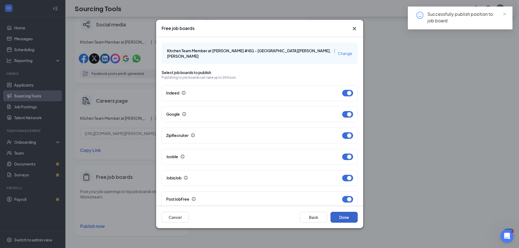
click at [340, 217] on button "Done" at bounding box center [343, 217] width 27 height 11
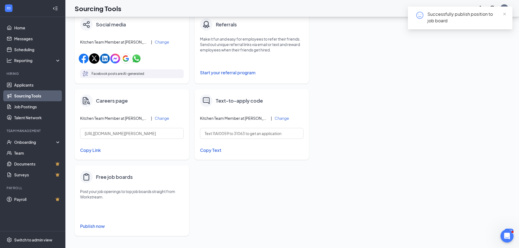
click at [94, 225] on button "Publish now" at bounding box center [131, 226] width 103 height 9
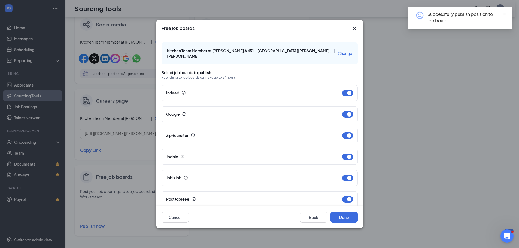
click at [338, 51] on span "Change" at bounding box center [345, 53] width 14 height 5
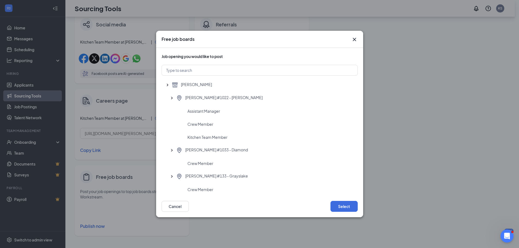
click at [196, 63] on div "Job opening you would like to post [PERSON_NAME] [PERSON_NAME] #1022 - [PERSON_…" at bounding box center [260, 124] width 196 height 142
click at [197, 67] on input "text" at bounding box center [260, 70] width 196 height 11
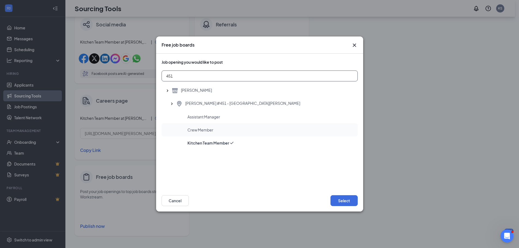
type input "451"
click at [201, 128] on span "Crew Member" at bounding box center [200, 129] width 26 height 5
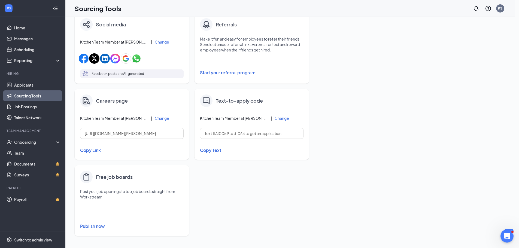
scroll to position [0, 0]
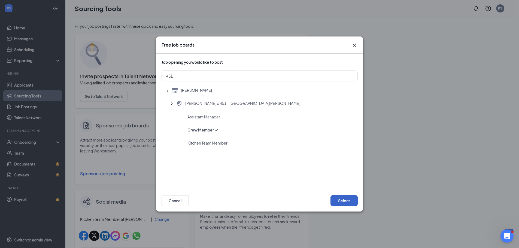
click at [342, 205] on button "Select" at bounding box center [343, 200] width 27 height 11
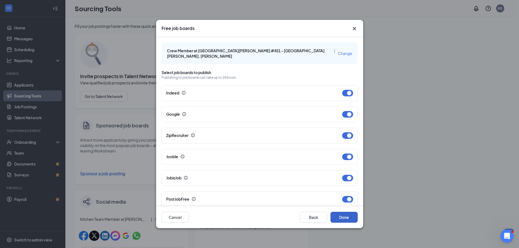
click at [342, 217] on button "Done" at bounding box center [343, 217] width 27 height 11
